Goal: Task Accomplishment & Management: Manage account settings

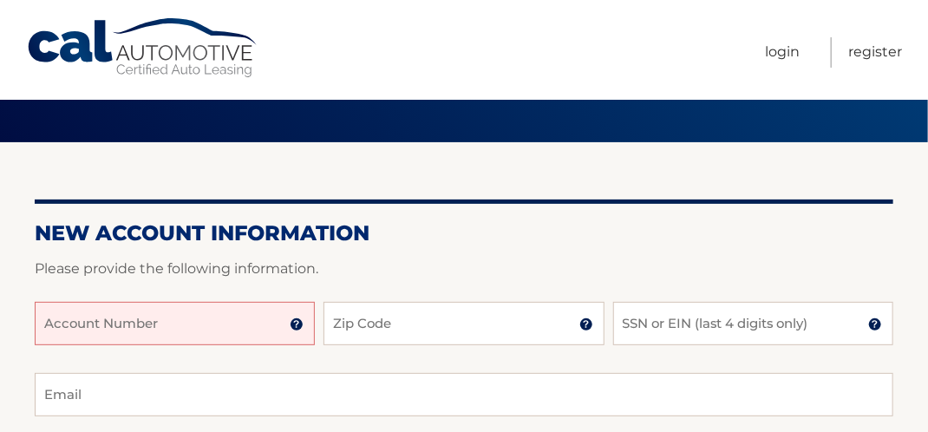
scroll to position [174, 0]
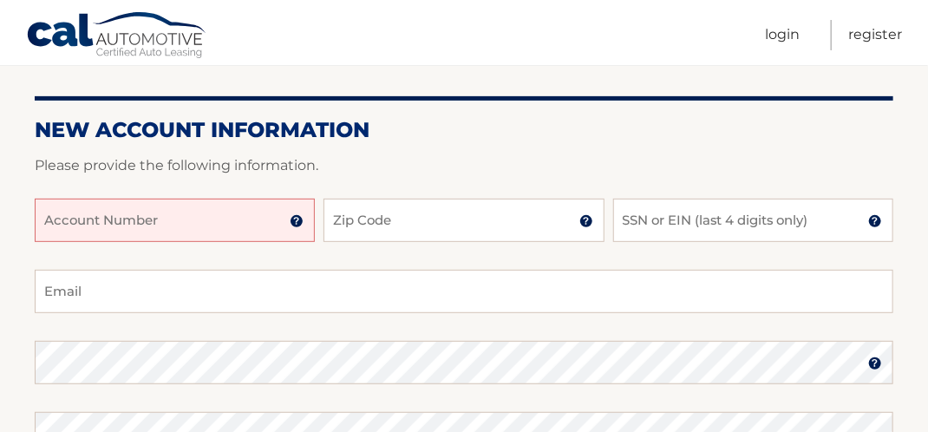
click at [62, 216] on input "Account Number" at bounding box center [175, 220] width 280 height 43
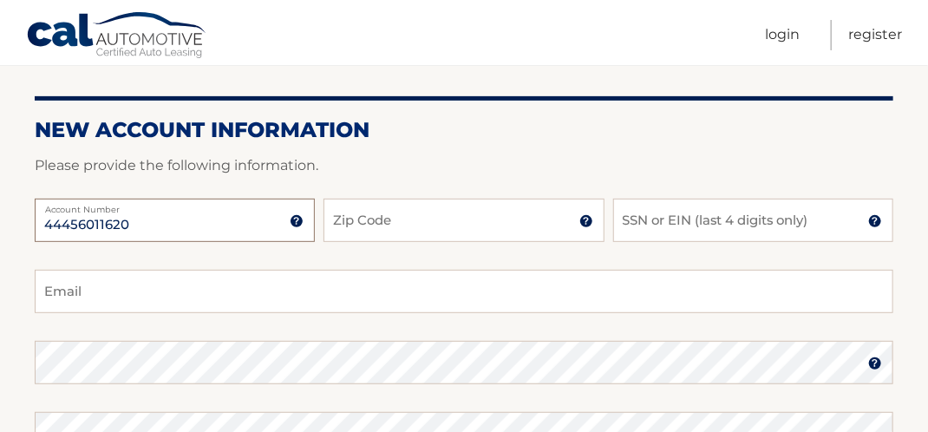
type input "44456011620"
type input "14591"
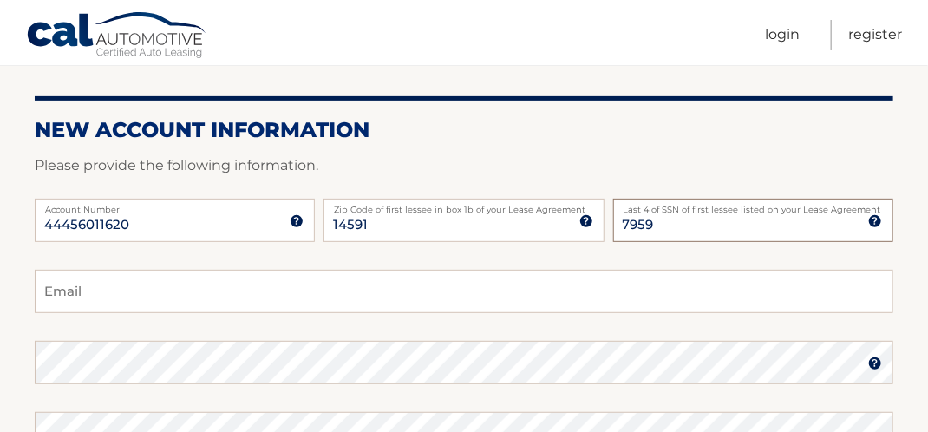
type input "7959"
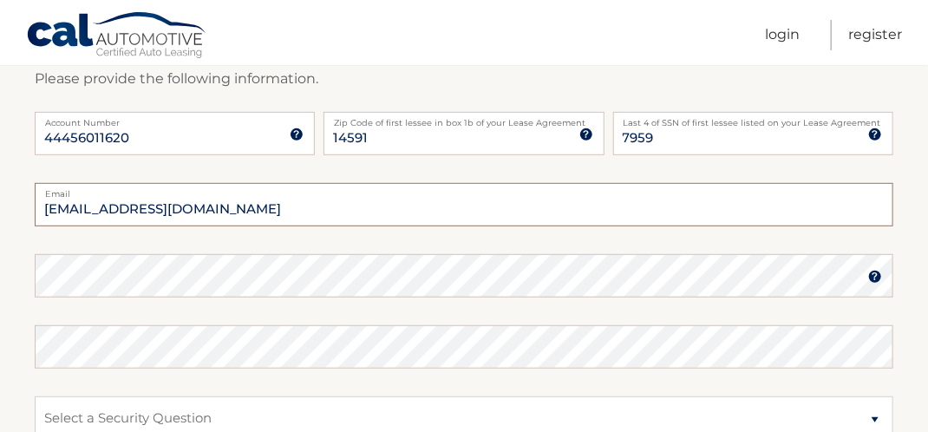
type input "lapope212@gmail.com"
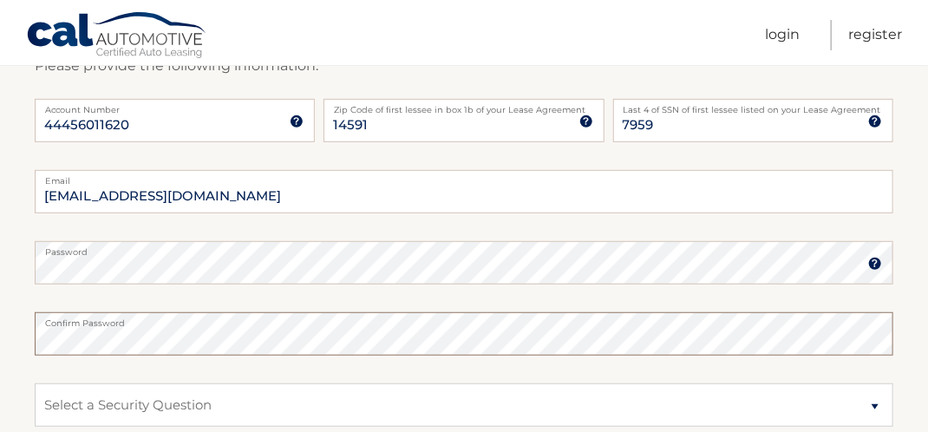
scroll to position [347, 0]
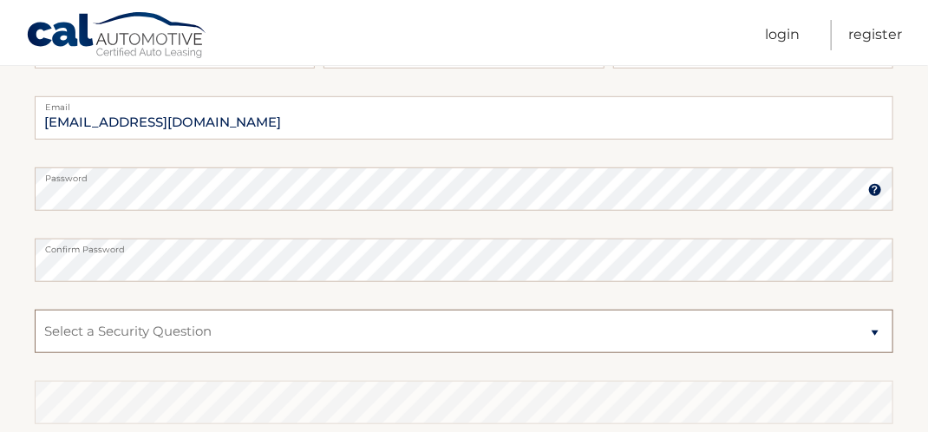
click at [871, 331] on select "Select a Security Question What was the name of your elementary school? What is…" at bounding box center [464, 331] width 859 height 43
select select "4"
click at [35, 310] on select "Select a Security Question What was the name of your elementary school? What is…" at bounding box center [464, 331] width 859 height 43
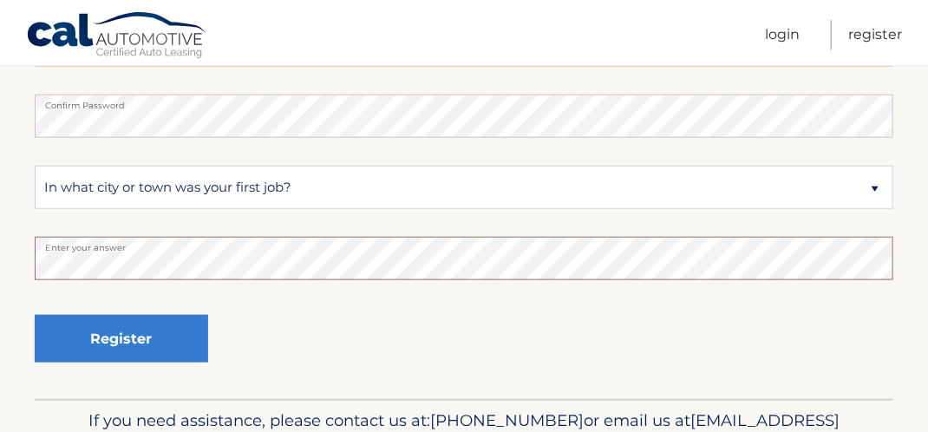
scroll to position [521, 0]
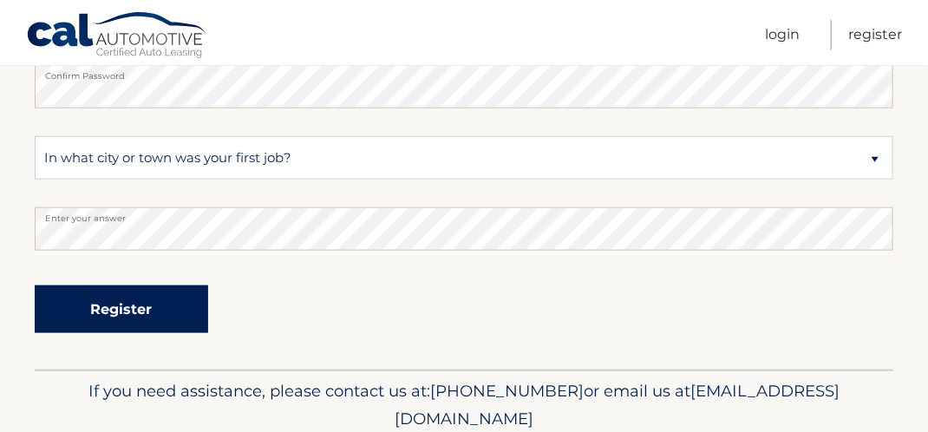
click at [158, 316] on button "Register" at bounding box center [122, 309] width 174 height 48
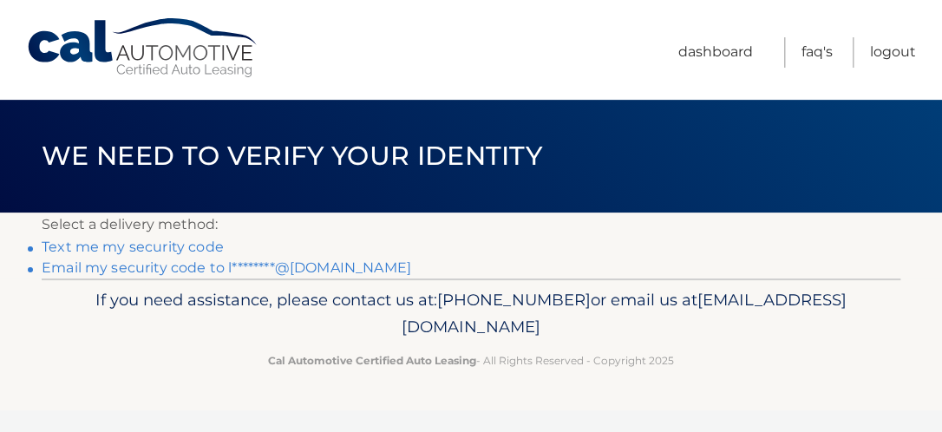
click at [34, 247] on section "Select a delivery method: Text me my security code Email my security code to l*…" at bounding box center [471, 246] width 942 height 66
click at [53, 248] on link "Text me my security code" at bounding box center [133, 247] width 182 height 16
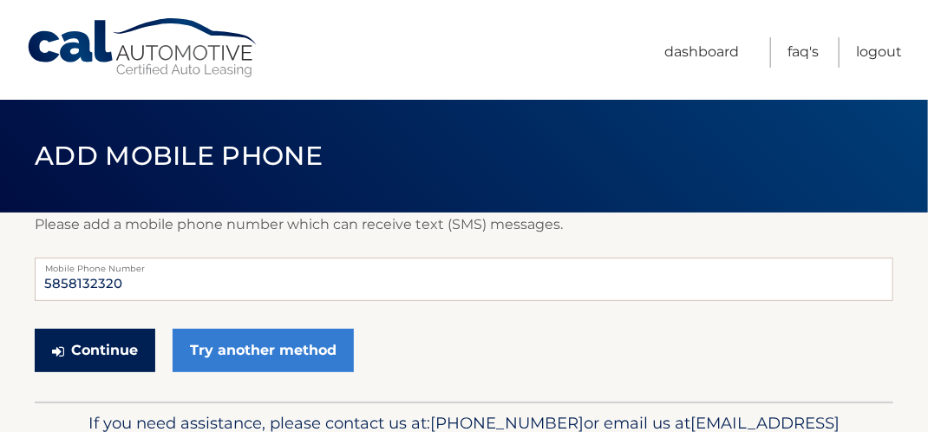
drag, startPoint x: 90, startPoint y: 345, endPoint x: 100, endPoint y: 345, distance: 9.5
click at [93, 345] on button "Continue" at bounding box center [95, 350] width 121 height 43
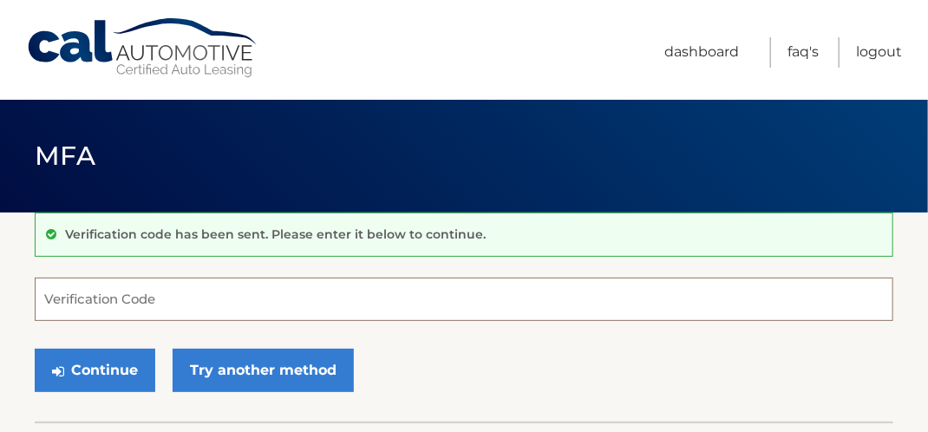
click at [87, 298] on input "Verification Code" at bounding box center [464, 299] width 859 height 43
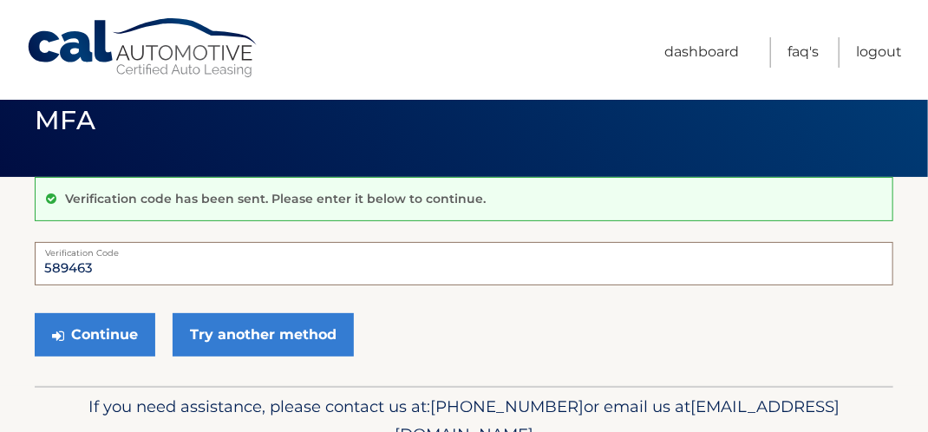
scroll to position [87, 0]
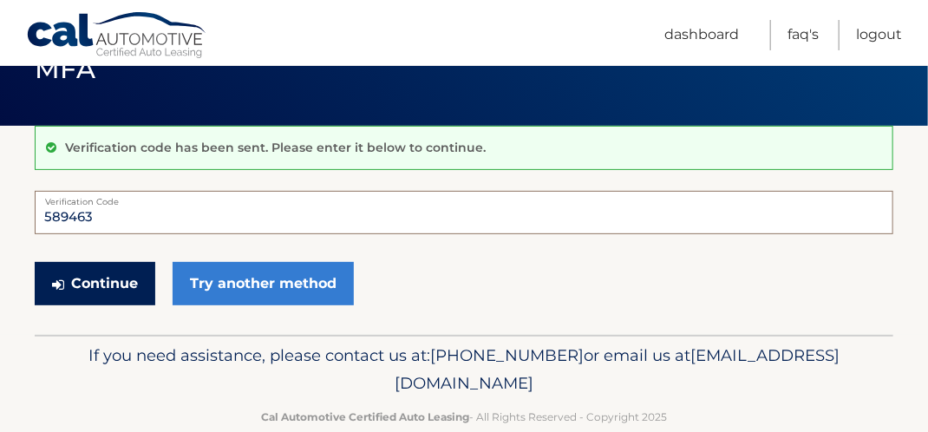
type input "589463"
click at [72, 286] on button "Continue" at bounding box center [95, 283] width 121 height 43
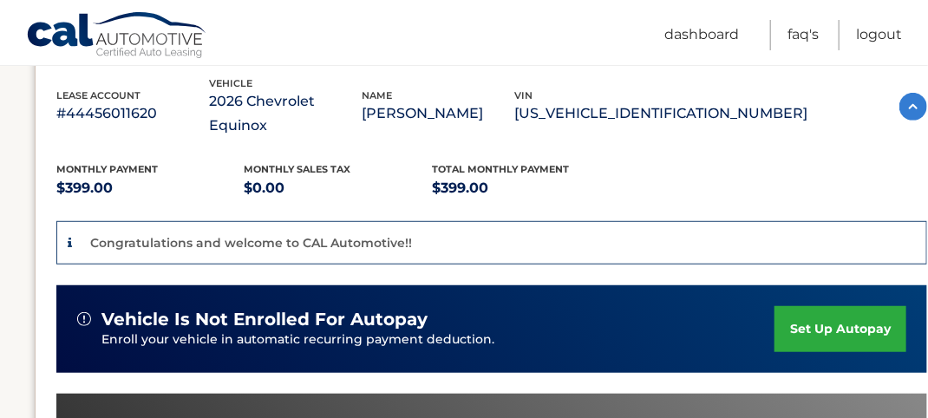
scroll to position [347, 0]
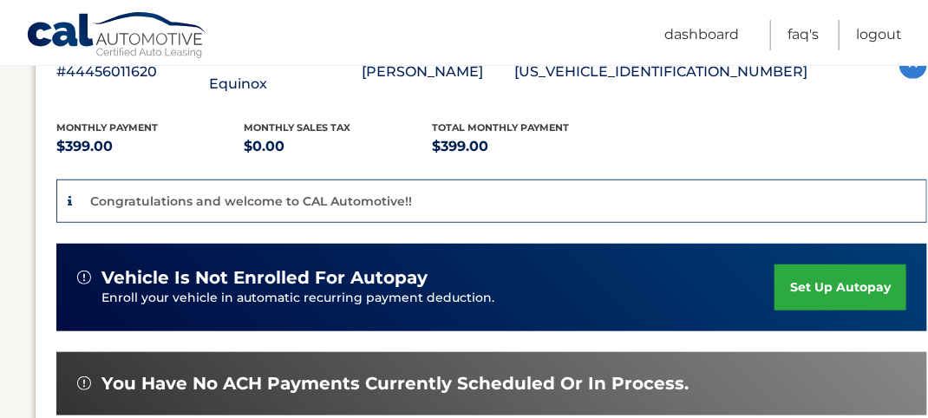
click at [869, 265] on link "set up autopay" at bounding box center [841, 288] width 132 height 46
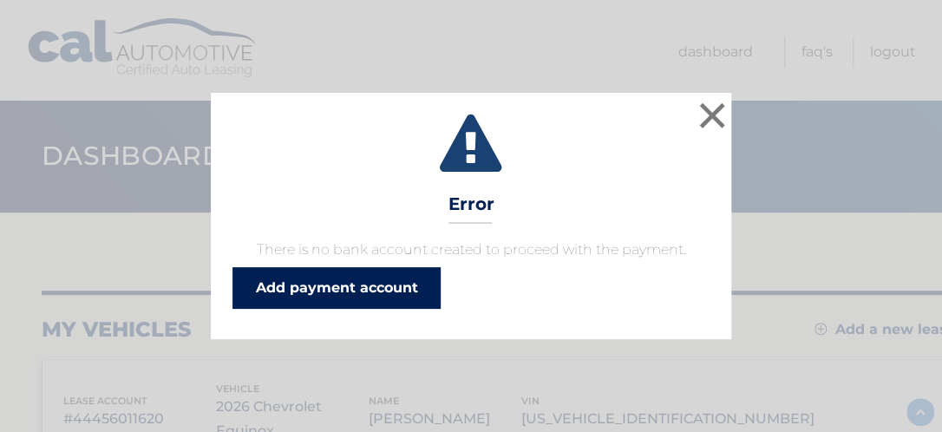
click at [378, 294] on link "Add payment account" at bounding box center [337, 288] width 208 height 42
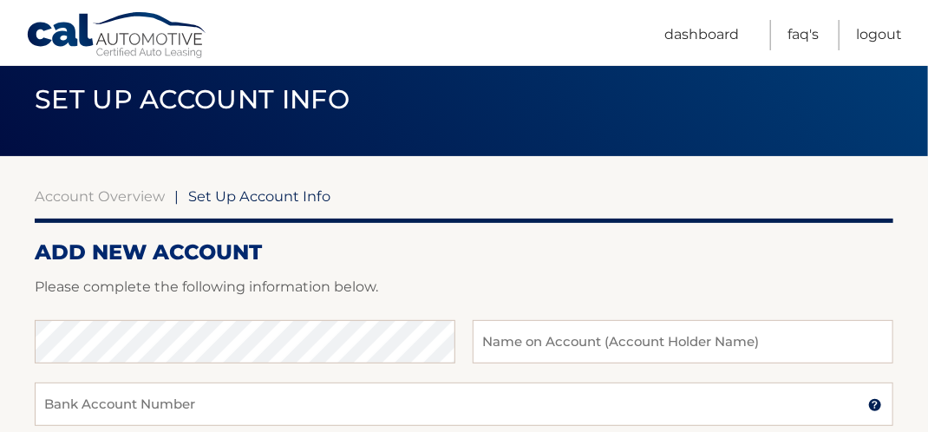
scroll to position [87, 0]
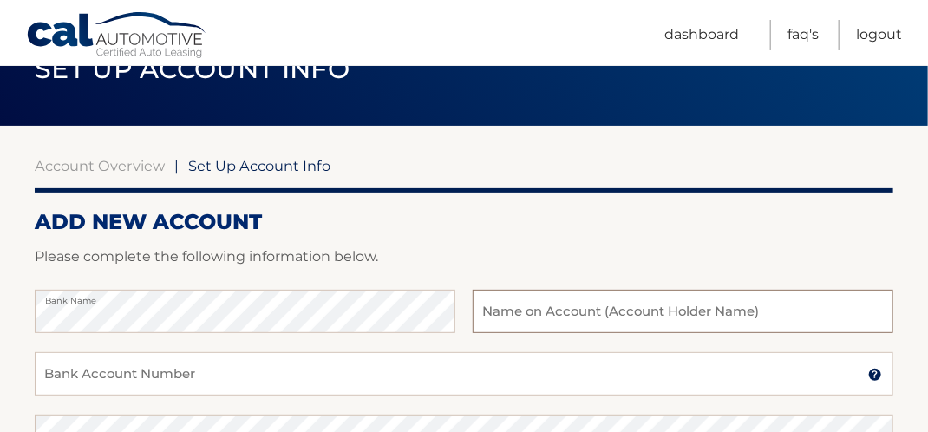
click at [500, 316] on input "text" at bounding box center [683, 311] width 421 height 43
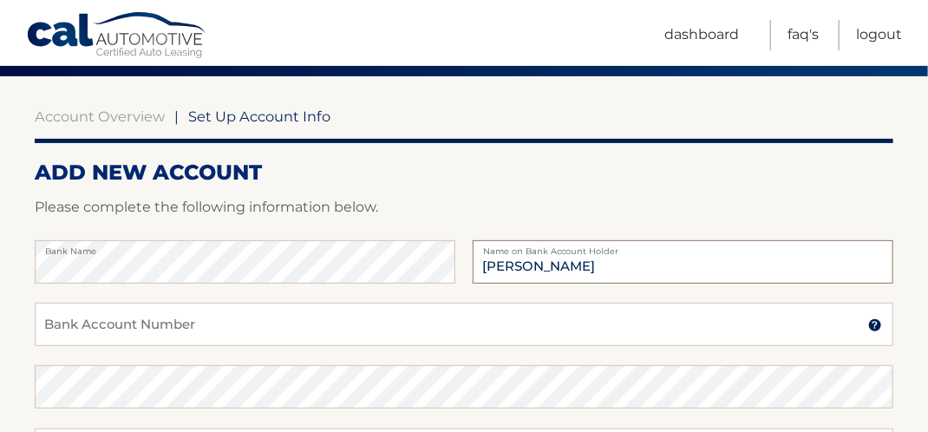
scroll to position [174, 0]
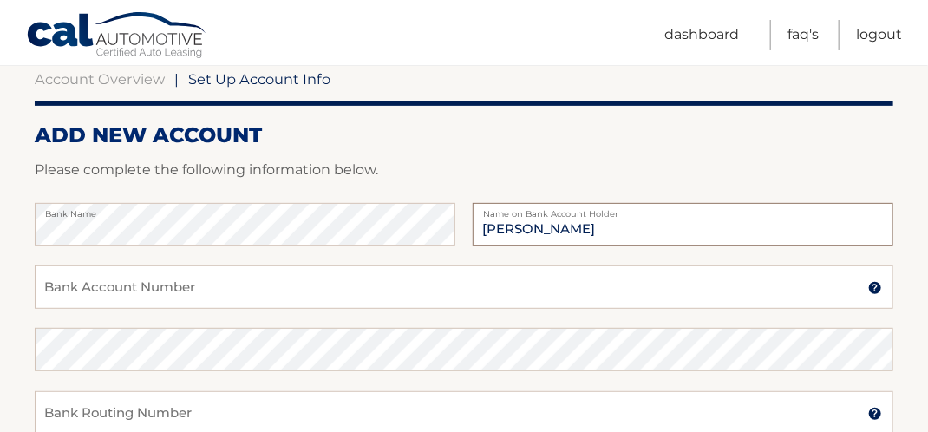
type input "[PERSON_NAME]"
click at [73, 292] on input "Bank Account Number" at bounding box center [464, 286] width 859 height 43
type input "752553089"
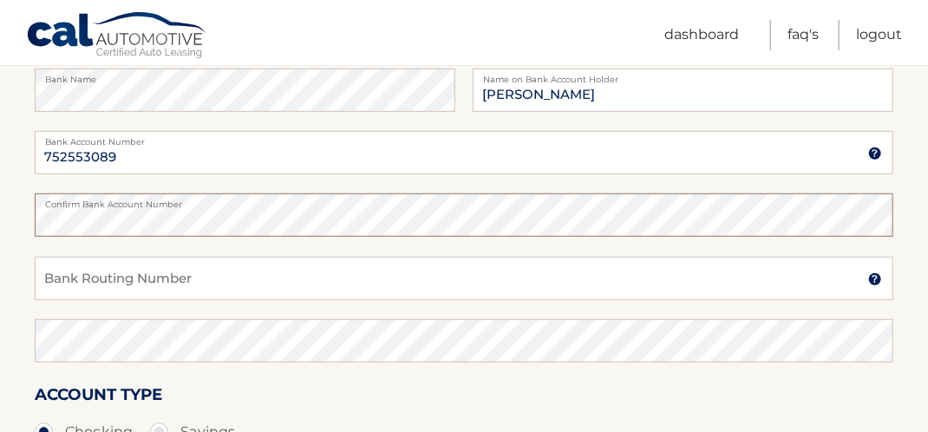
scroll to position [347, 0]
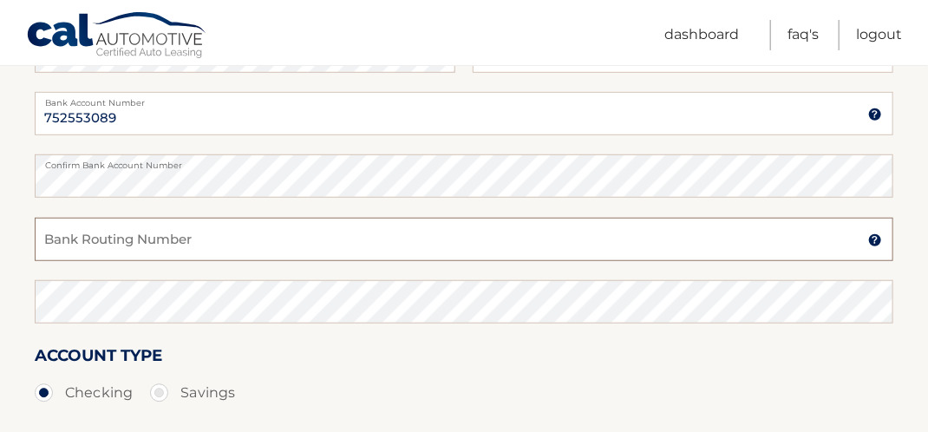
click at [75, 235] on input "Bank Routing Number" at bounding box center [464, 239] width 859 height 43
type input "022304030"
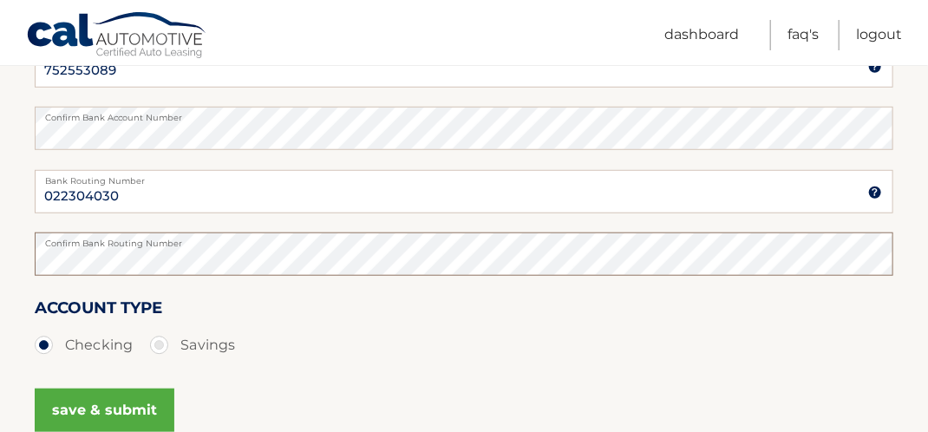
scroll to position [434, 0]
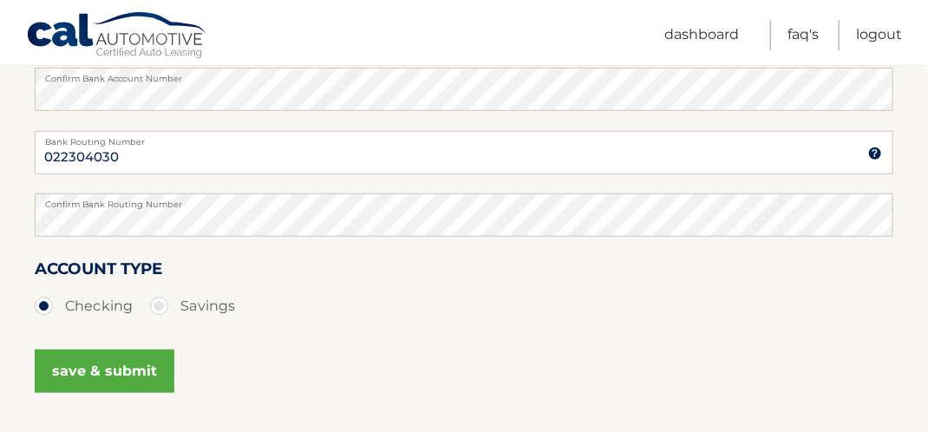
click at [111, 370] on button "save & submit" at bounding box center [105, 371] width 140 height 43
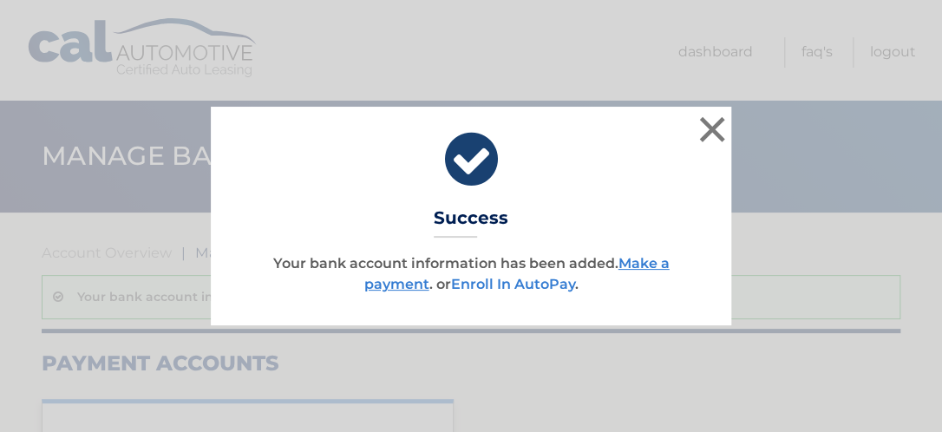
click at [482, 284] on link "Enroll In AutoPay" at bounding box center [513, 284] width 124 height 16
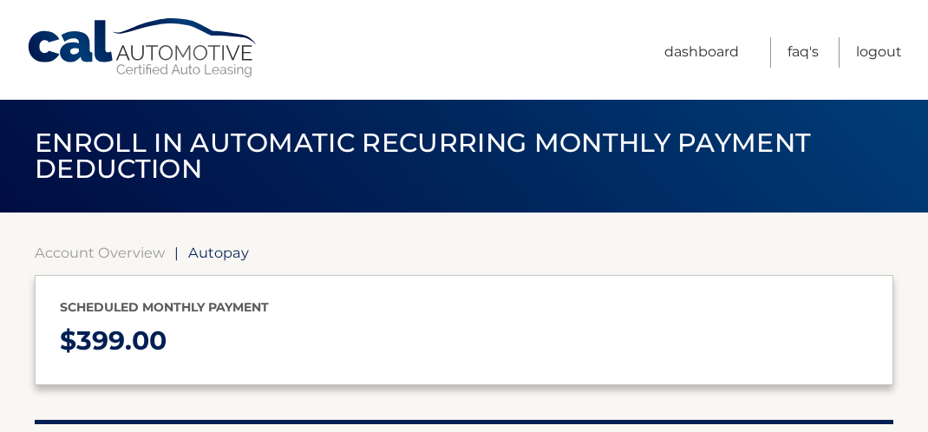
select select "YmJlZmI0M2QtMGVjYi00NjM0LWI4ZTMtZWU4ZmRkYzUwYmJj"
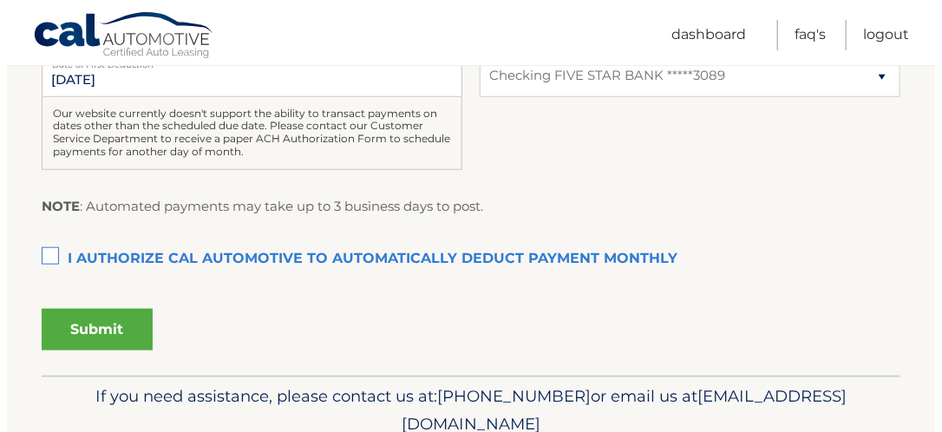
scroll to position [521, 0]
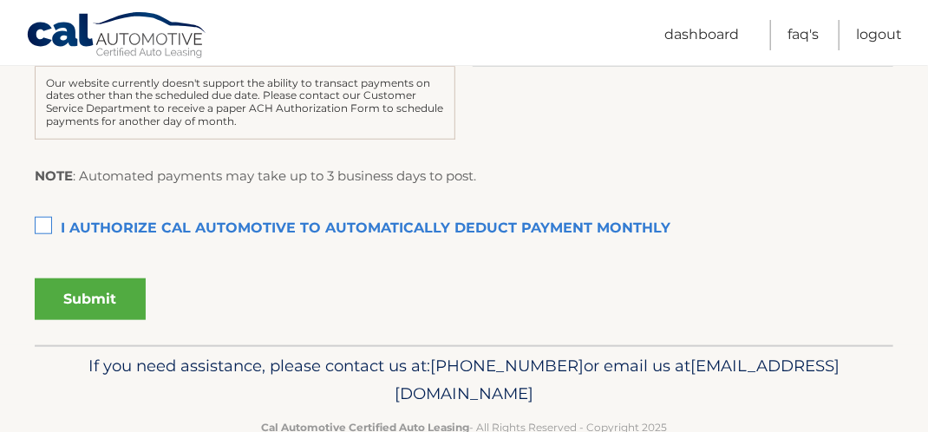
click at [52, 227] on label "I authorize cal automotive to automatically deduct payment monthly This checkbo…" at bounding box center [464, 229] width 859 height 35
click at [0, 0] on input "I authorize cal automotive to automatically deduct payment monthly This checkbo…" at bounding box center [0, 0] width 0 height 0
click at [90, 300] on button "Submit" at bounding box center [90, 300] width 111 height 42
